Goal: Find specific page/section: Find specific page/section

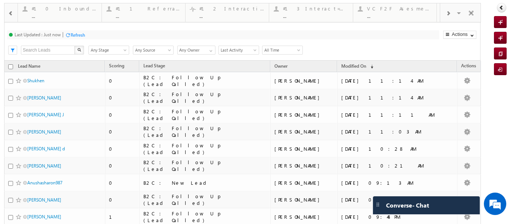
click at [446, 18] on div at bounding box center [449, 12] width 16 height 17
click at [446, 15] on span at bounding box center [448, 13] width 4 height 6
click at [446, 14] on span at bounding box center [448, 13] width 4 height 6
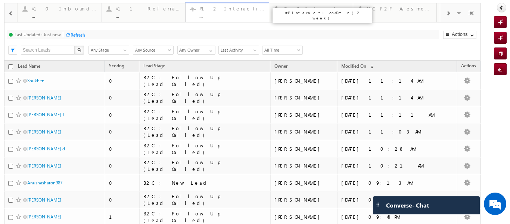
click at [242, 13] on div "..." at bounding box center [232, 16] width 65 height 6
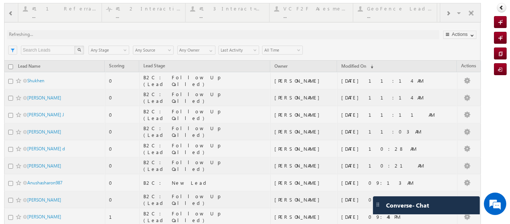
click at [223, 17] on div at bounding box center [242, 185] width 477 height 365
click at [136, 16] on div at bounding box center [242, 185] width 477 height 365
click at [52, 19] on div at bounding box center [242, 185] width 477 height 365
click at [181, 10] on div at bounding box center [242, 185] width 477 height 365
click at [145, 25] on div at bounding box center [242, 185] width 477 height 365
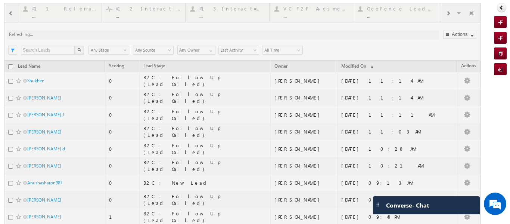
click at [321, 13] on div at bounding box center [242, 185] width 477 height 365
click at [130, 12] on div at bounding box center [242, 185] width 477 height 365
click at [60, 8] on div at bounding box center [242, 185] width 477 height 365
click at [245, 12] on div at bounding box center [242, 185] width 477 height 365
click at [305, 9] on div at bounding box center [242, 185] width 477 height 365
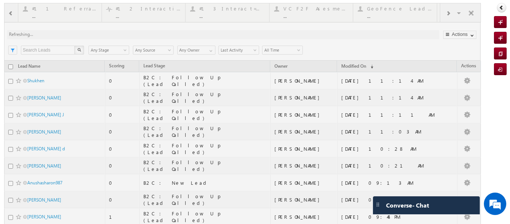
click at [391, 4] on div at bounding box center [242, 185] width 477 height 365
click at [445, 12] on div at bounding box center [242, 185] width 477 height 365
